Goal: Information Seeking & Learning: Learn about a topic

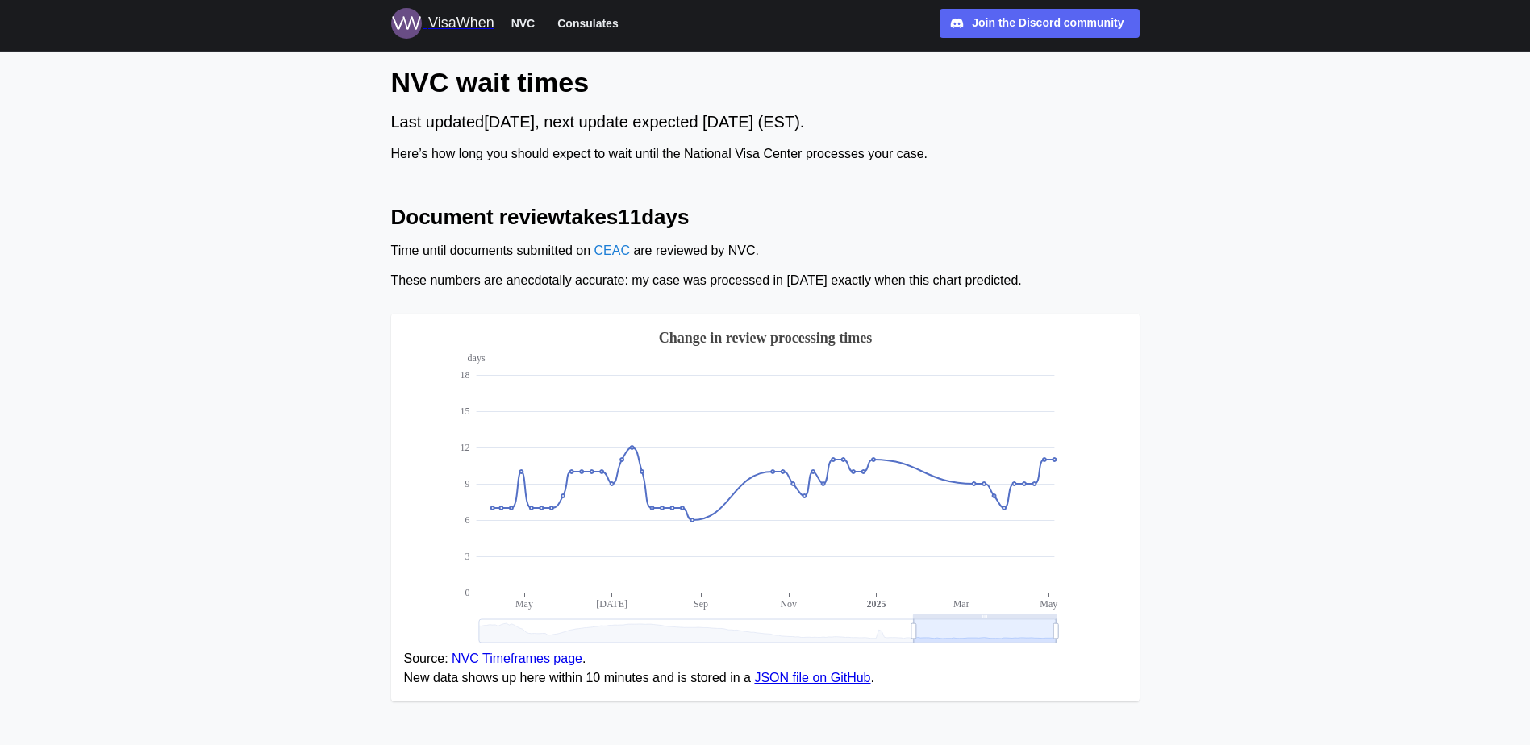
click at [611, 251] on link "CEAC" at bounding box center [610, 251] width 35 height 14
click at [481, 652] on link "NVC Timeframes page" at bounding box center [517, 659] width 131 height 14
